Goal: Task Accomplishment & Management: Manage account settings

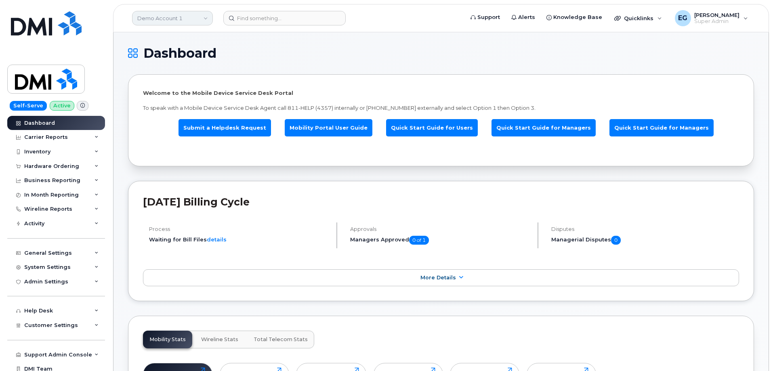
click at [165, 18] on link "Demo Account 1" at bounding box center [172, 18] width 81 height 15
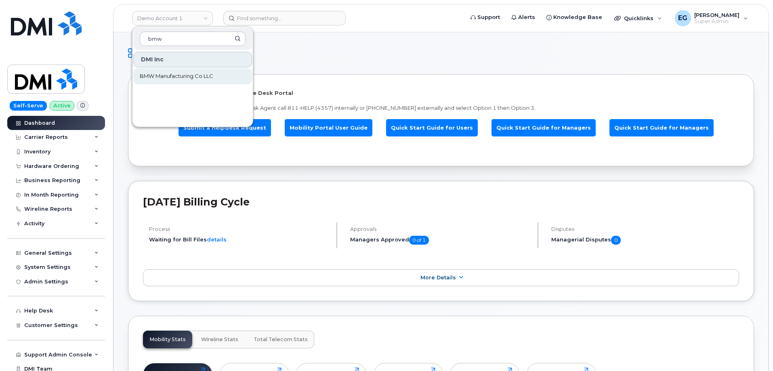
type input "bmw"
click at [161, 77] on span "BMW Manufacturing Co LLC" at bounding box center [177, 76] width 74 height 8
click at [161, 77] on div "Welcome to the Mobile Device Service Desk Portal To speak with a Mobile Device …" at bounding box center [441, 120] width 626 height 92
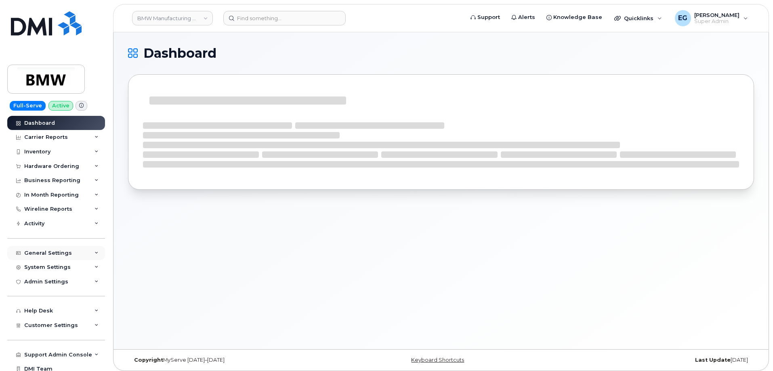
click at [63, 251] on div "General Settings" at bounding box center [48, 253] width 48 height 6
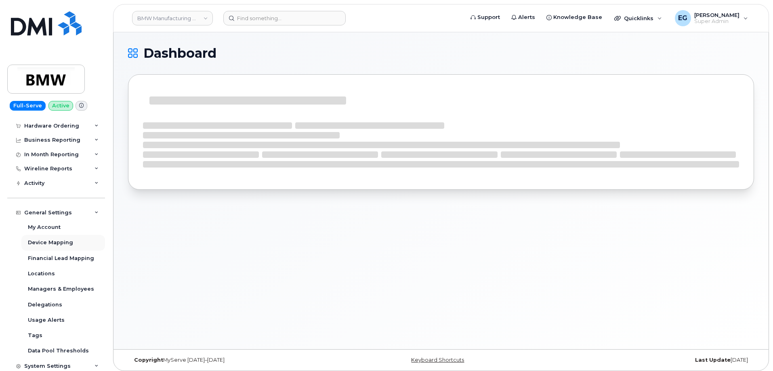
scroll to position [81, 0]
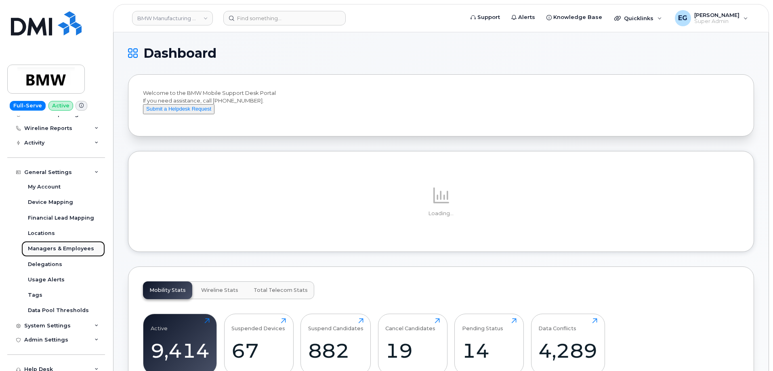
click at [68, 249] on div "Managers & Employees" at bounding box center [61, 248] width 66 height 7
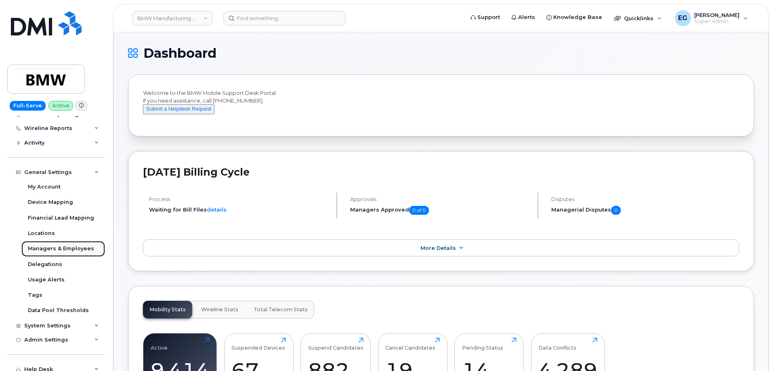
click at [56, 250] on div "Managers & Employees" at bounding box center [61, 248] width 66 height 7
click at [54, 247] on div "Managers & Employees" at bounding box center [61, 248] width 66 height 7
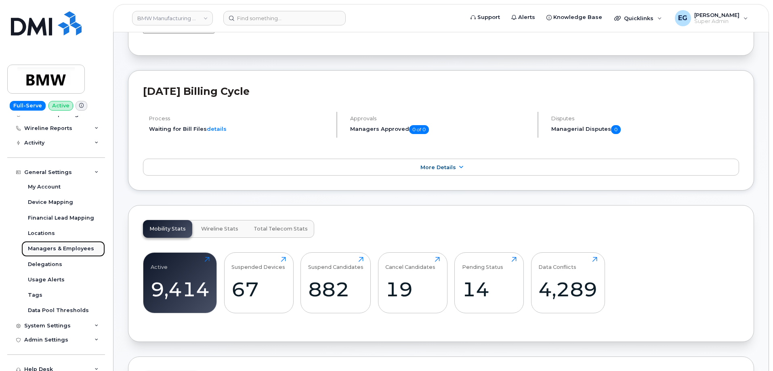
click at [61, 248] on div "Managers & Employees" at bounding box center [61, 248] width 66 height 7
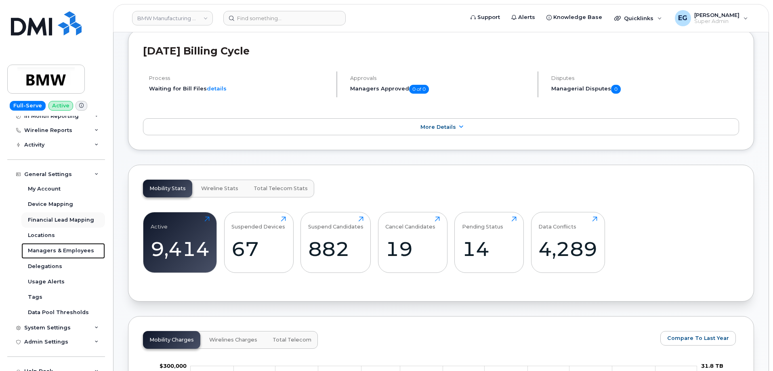
scroll to position [78, 0]
click at [37, 252] on div "Managers & Employees" at bounding box center [61, 251] width 66 height 7
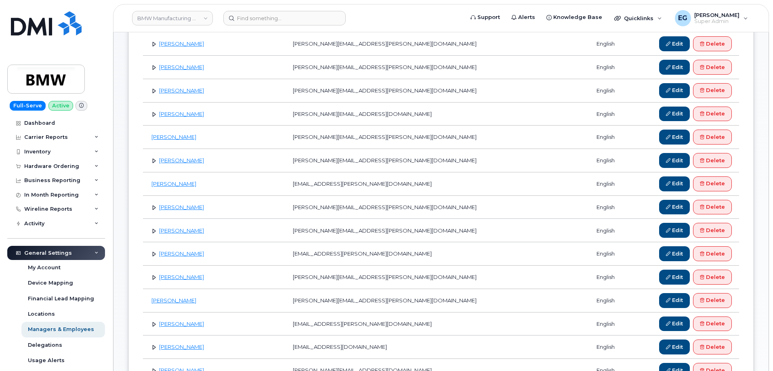
scroll to position [121, 0]
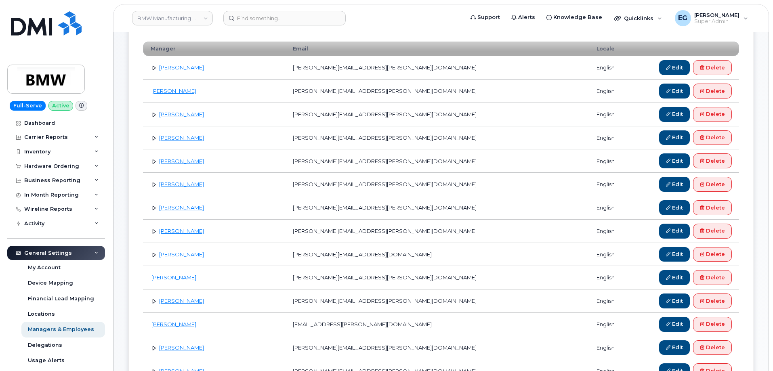
click at [152, 68] on link at bounding box center [154, 68] width 8 height 8
click at [665, 64] on link "Edit" at bounding box center [674, 67] width 31 height 15
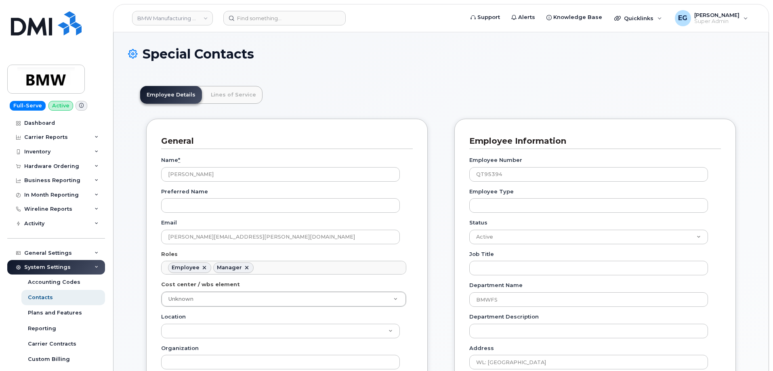
scroll to position [24, 0]
click at [228, 97] on link "Lines of Service" at bounding box center [233, 95] width 58 height 18
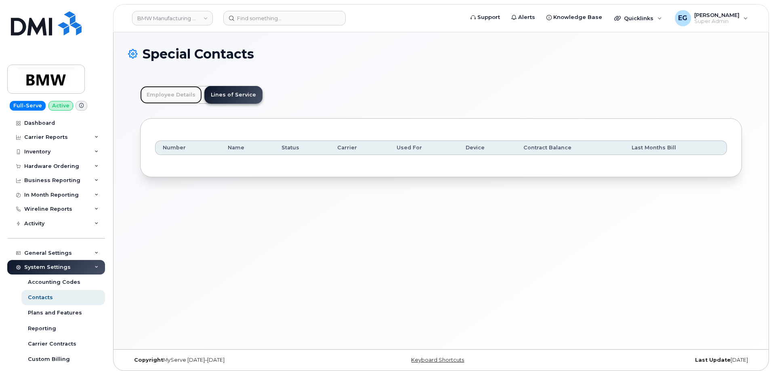
click at [172, 98] on link "Employee Details" at bounding box center [171, 95] width 62 height 18
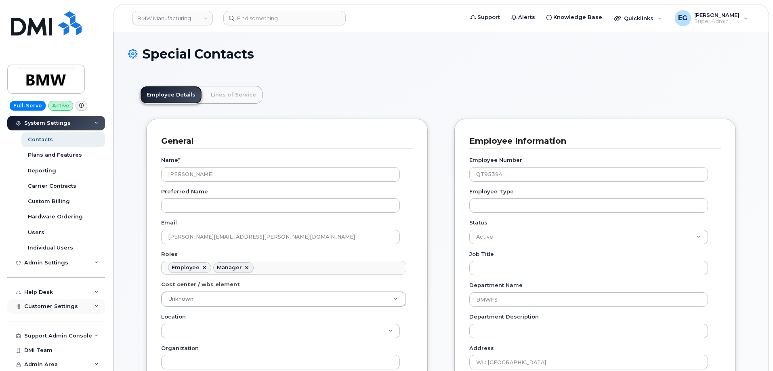
scroll to position [158, 0]
click at [38, 231] on div "Users" at bounding box center [36, 232] width 17 height 7
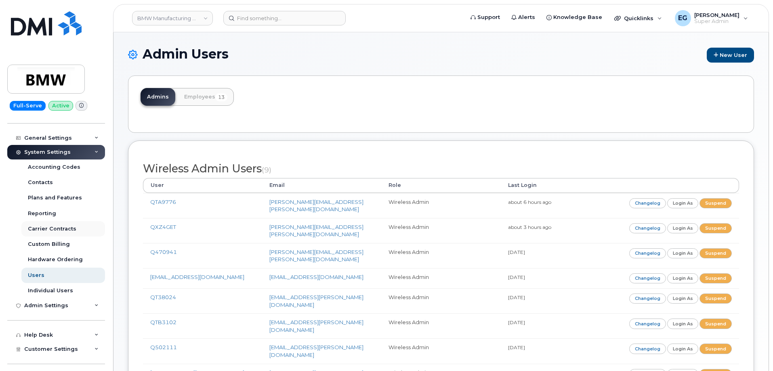
scroll to position [121, 0]
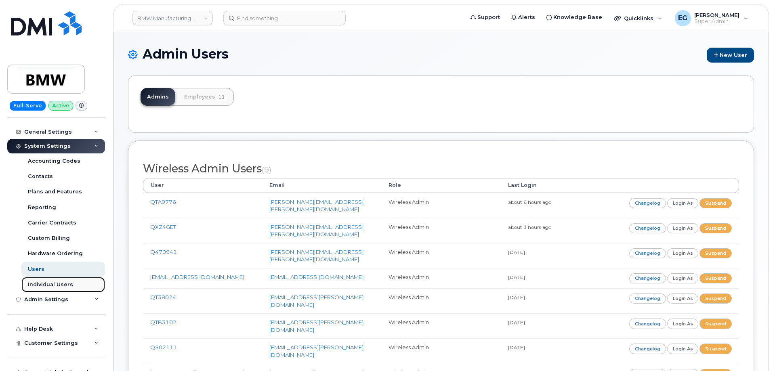
click at [61, 287] on div "Individual Users" at bounding box center [50, 284] width 45 height 7
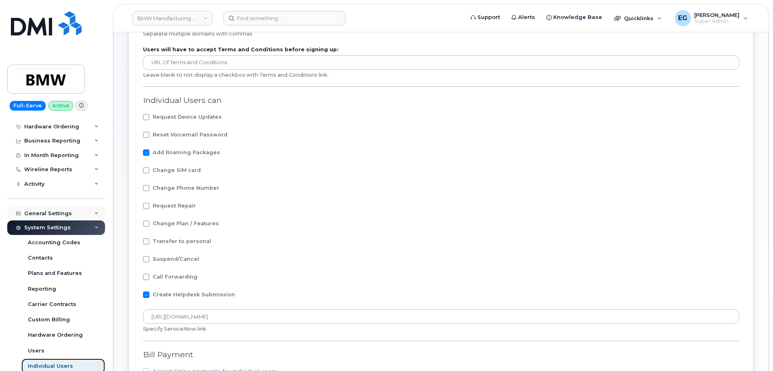
scroll to position [37, 0]
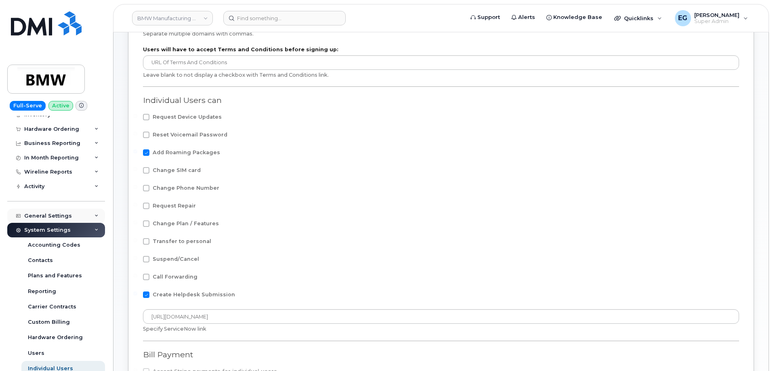
click at [66, 215] on div "General Settings" at bounding box center [48, 216] width 48 height 6
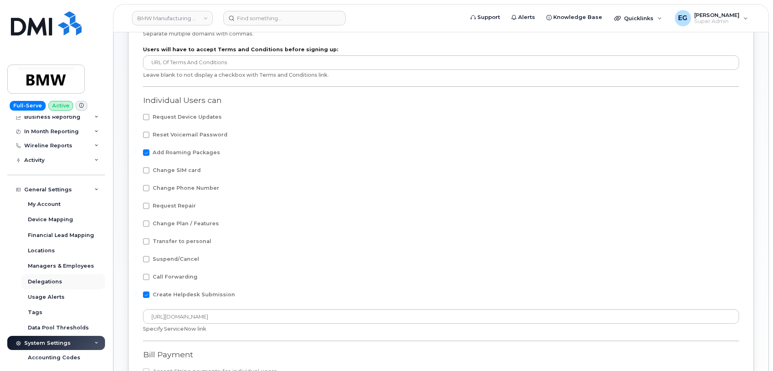
scroll to position [78, 0]
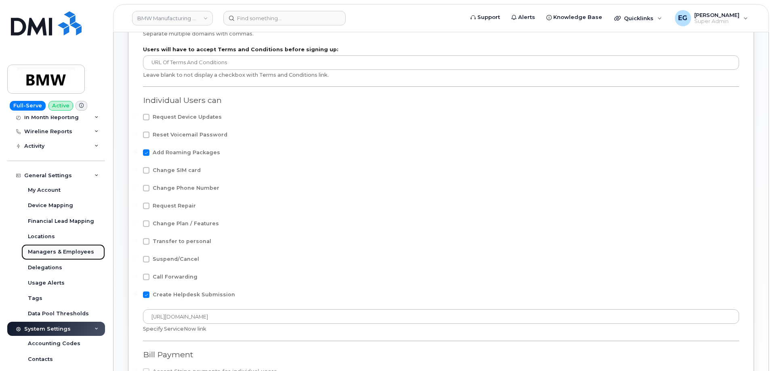
click at [58, 253] on div "Managers & Employees" at bounding box center [61, 251] width 66 height 7
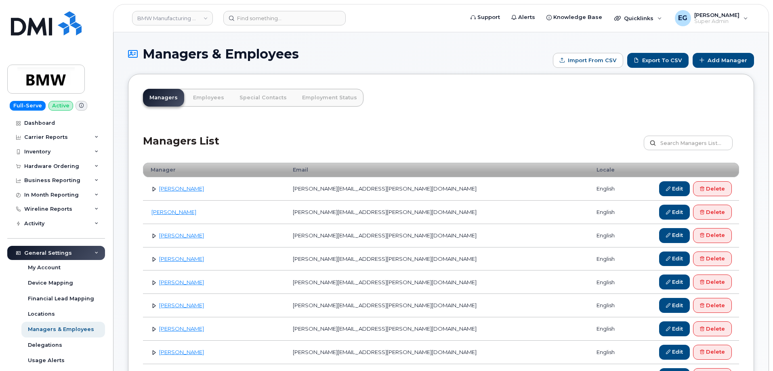
click at [204, 102] on link "Employees" at bounding box center [209, 98] width 44 height 18
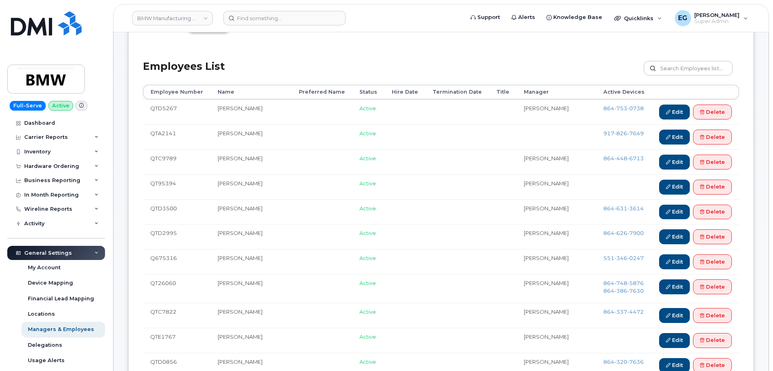
scroll to position [81, 0]
